Goal: Transaction & Acquisition: Purchase product/service

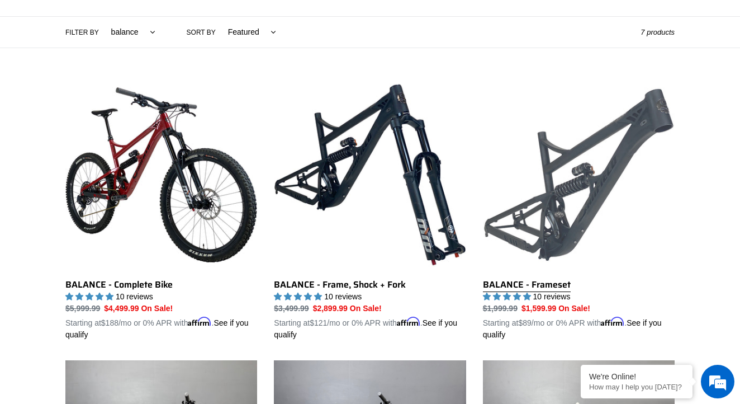
scroll to position [268, 0]
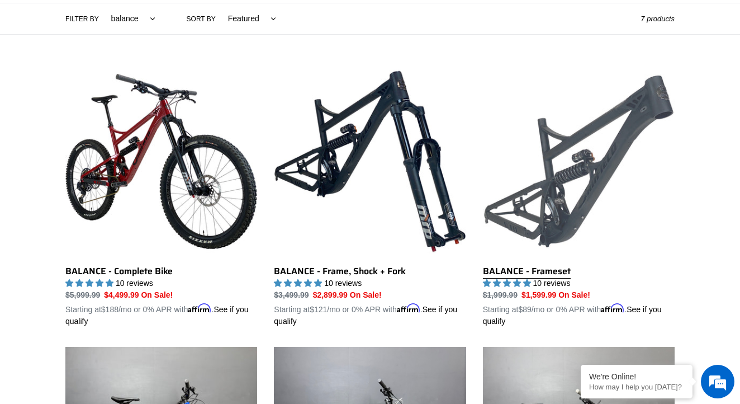
click at [565, 194] on link "BALANCE - Frameset" at bounding box center [579, 196] width 192 height 262
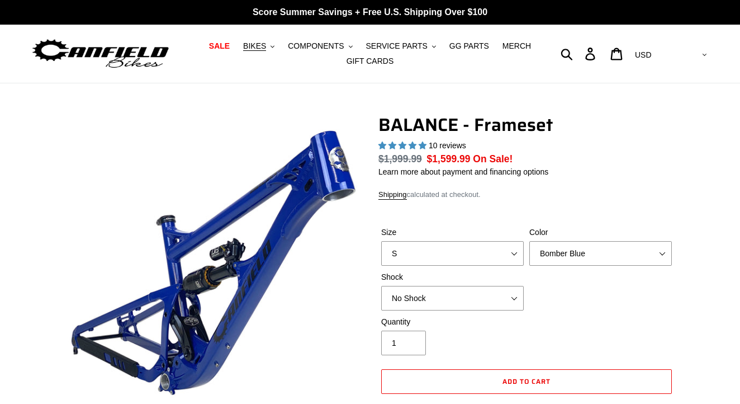
select select "highest-rating"
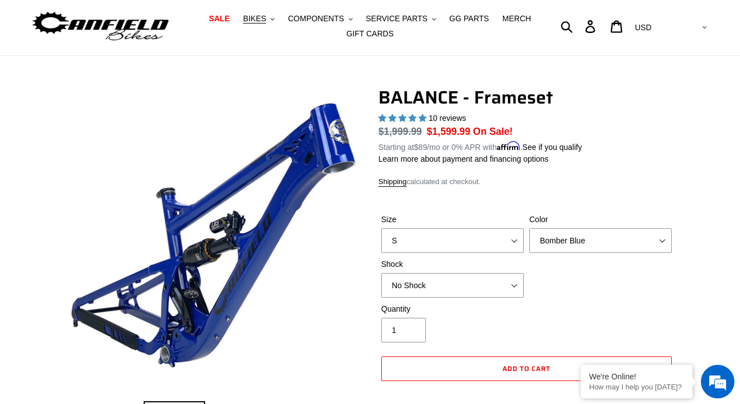
scroll to position [29, 0]
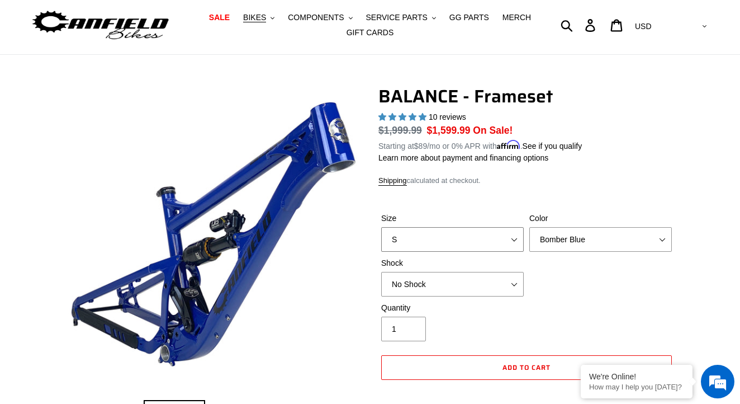
click at [414, 231] on select "S M L XL" at bounding box center [452, 239] width 143 height 25
select select "L"
click at [381, 227] on select "S M L XL" at bounding box center [452, 239] width 143 height 25
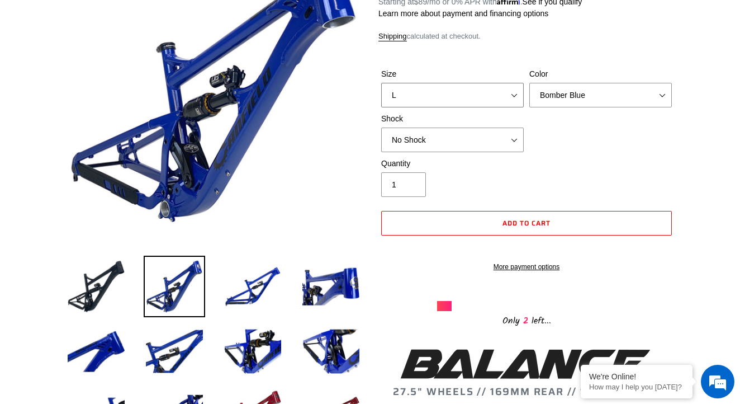
scroll to position [174, 0]
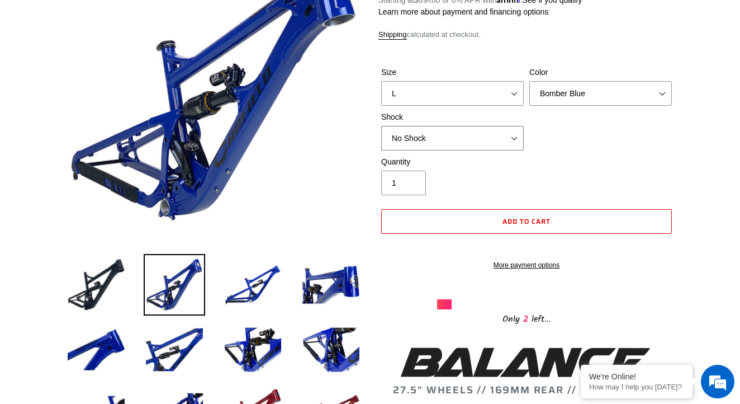
click at [506, 135] on select "No Shock Cane Creek Kitsuma Air Öhlins TTX2 Air EXT Storia V3-S" at bounding box center [452, 138] width 143 height 25
click at [381, 126] on select "No Shock Cane Creek Kitsuma Air Öhlins TTX2 Air EXT Storia V3-S" at bounding box center [452, 138] width 143 height 25
click at [447, 137] on select "No Shock Cane Creek Kitsuma Air Öhlins TTX2 Air EXT Storia V3-S" at bounding box center [452, 138] width 143 height 25
click at [381, 126] on select "No Shock Cane Creek Kitsuma Air Öhlins TTX2 Air EXT Storia V3-S" at bounding box center [452, 138] width 143 height 25
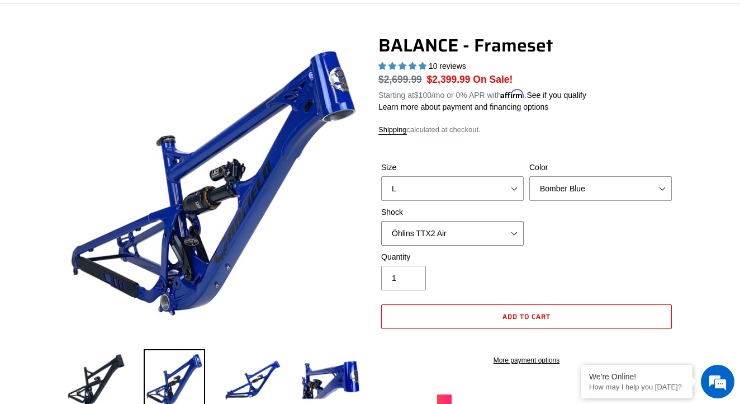
scroll to position [76, 0]
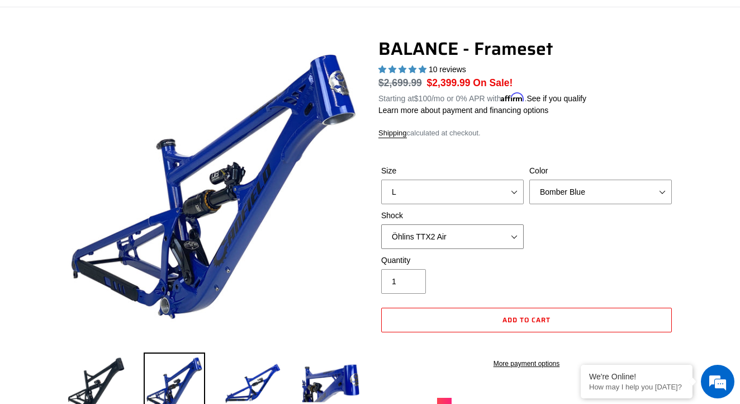
click at [451, 236] on select "No Shock Cane Creek Kitsuma Air Öhlins TTX2 Air EXT Storia V3-S" at bounding box center [452, 236] width 143 height 25
click at [381, 224] on select "No Shock Cane Creek Kitsuma Air Öhlins TTX2 Air EXT Storia V3-S" at bounding box center [452, 236] width 143 height 25
click at [434, 239] on select "No Shock Cane Creek Kitsuma Air Öhlins TTX2 Air EXT Storia V3-S" at bounding box center [452, 236] width 143 height 25
click at [381, 224] on select "No Shock Cane Creek Kitsuma Air Öhlins TTX2 Air EXT Storia V3-S" at bounding box center [452, 236] width 143 height 25
click at [433, 236] on select "No Shock Cane Creek Kitsuma Air Öhlins TTX2 Air EXT Storia V3-S" at bounding box center [452, 236] width 143 height 25
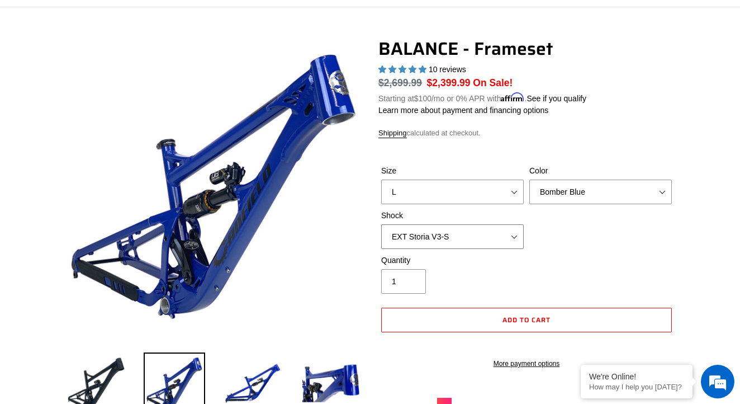
click at [381, 224] on select "No Shock Cane Creek Kitsuma Air Öhlins TTX2 Air EXT Storia V3-S" at bounding box center [452, 236] width 143 height 25
click at [429, 234] on select "No Shock Cane Creek Kitsuma Air Öhlins TTX2 Air EXT Storia V3-S" at bounding box center [452, 236] width 143 height 25
select select "Öhlins TTX2 Air"
click at [381, 224] on select "No Shock Cane Creek Kitsuma Air Öhlins TTX2 Air EXT Storia V3-S" at bounding box center [452, 236] width 143 height 25
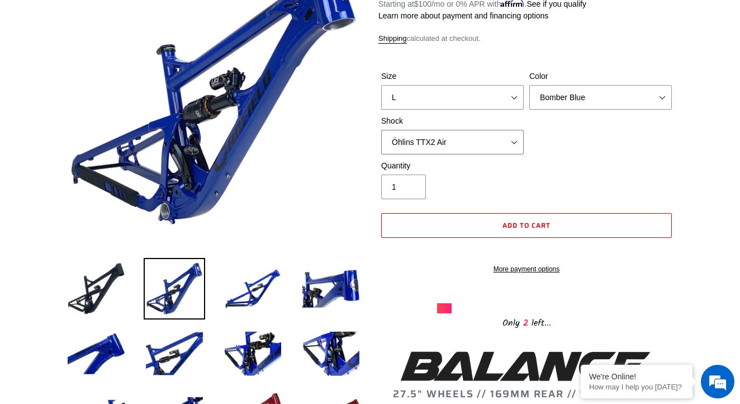
scroll to position [178, 0]
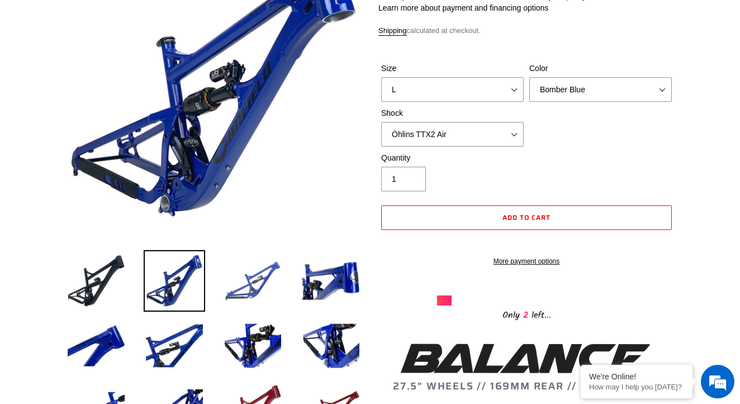
click at [254, 274] on img at bounding box center [252, 280] width 61 height 61
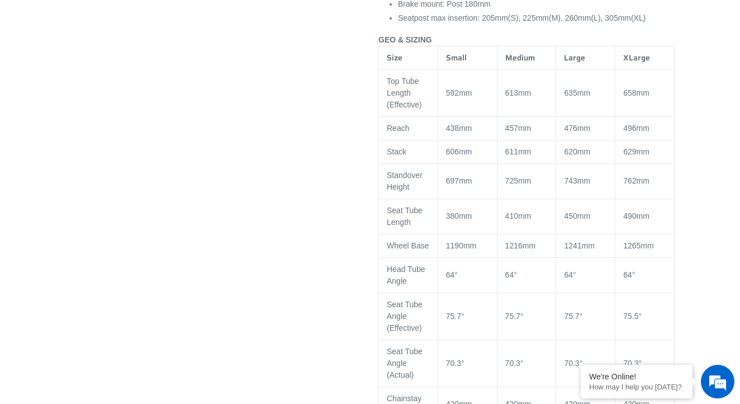
scroll to position [998, 0]
